Goal: Task Accomplishment & Management: Manage account settings

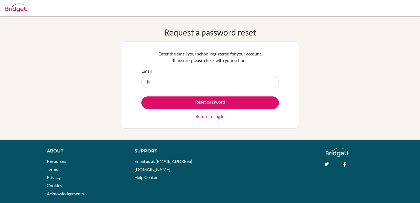
type input "[EMAIL_ADDRESS][DOMAIN_NAME]"
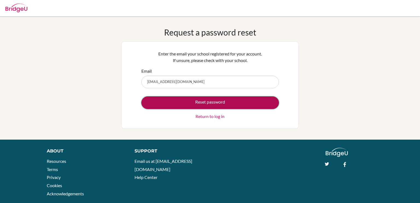
click at [201, 103] on button "Reset password" at bounding box center [211, 103] width 138 height 13
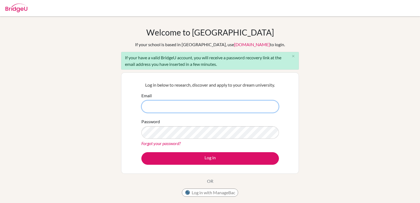
click at [160, 109] on input "Email" at bounding box center [211, 106] width 138 height 13
type input "j"
type input "a"
type input "[PERSON_NAME][EMAIL_ADDRESS][DOMAIN_NAME]"
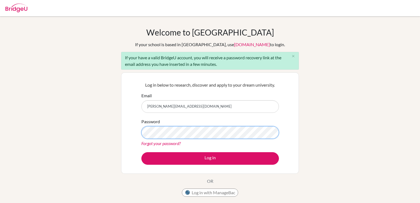
click at [142, 152] on button "Log in" at bounding box center [211, 158] width 138 height 13
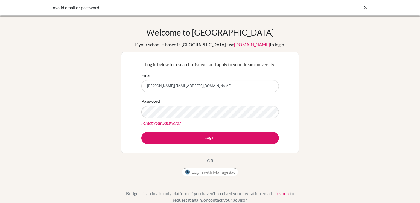
click at [172, 125] on link "Forgot your password?" at bounding box center [161, 122] width 39 height 5
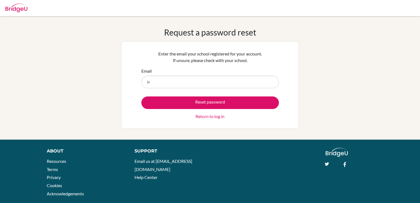
type input "[PERSON_NAME][EMAIL_ADDRESS][DOMAIN_NAME]"
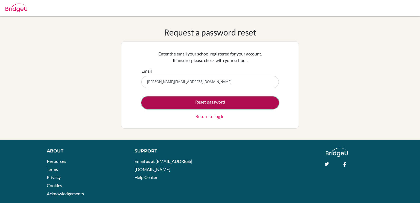
click at [182, 108] on button "Reset password" at bounding box center [211, 103] width 138 height 13
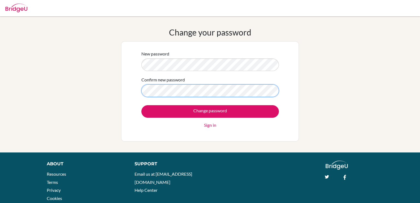
click at [142, 105] on input "Change password" at bounding box center [211, 111] width 138 height 13
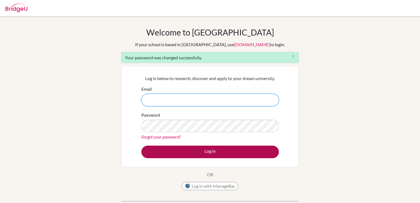
type input "[PERSON_NAME][EMAIL_ADDRESS][DOMAIN_NAME]"
click at [228, 152] on button "Log in" at bounding box center [211, 152] width 138 height 13
